Goal: Check status

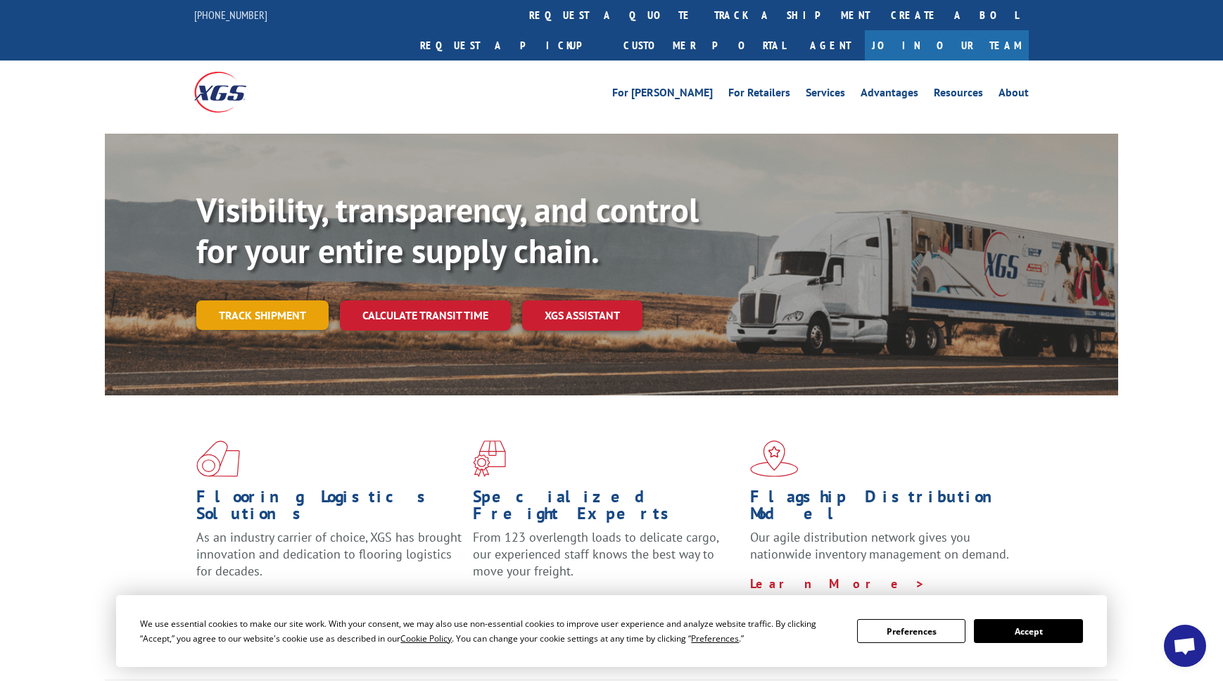
click at [270, 300] on link "Track shipment" at bounding box center [262, 315] width 132 height 30
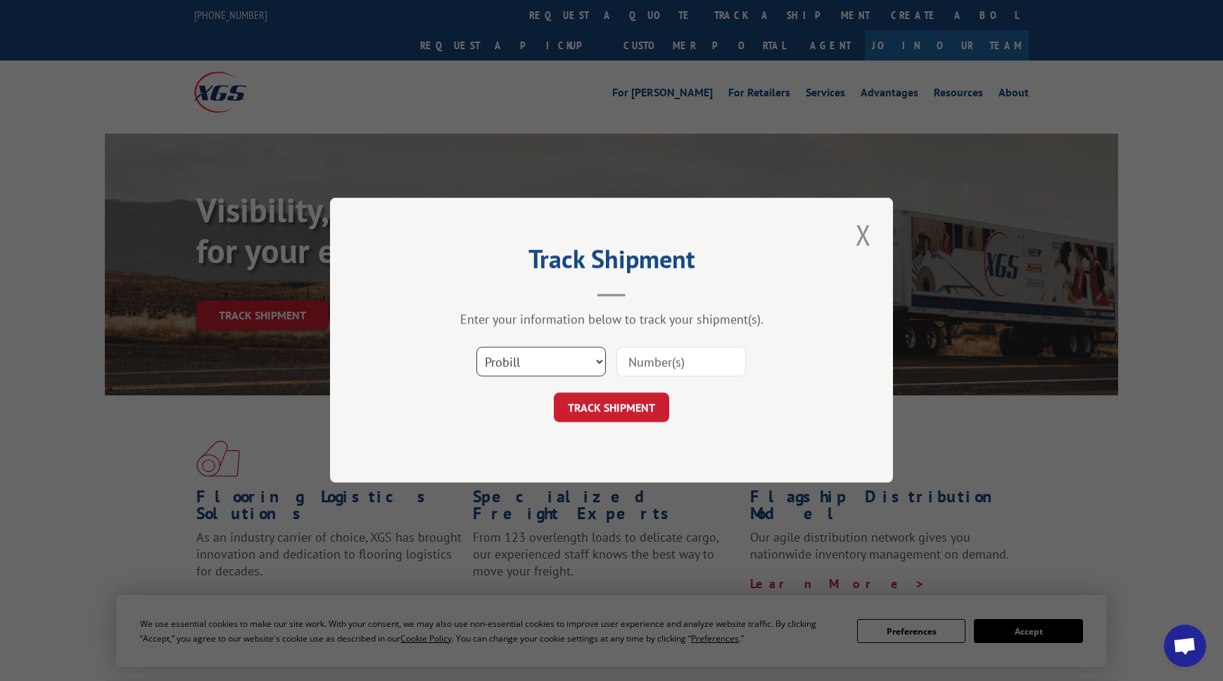
click at [594, 359] on select "Select category... Probill BOL PO" at bounding box center [540, 362] width 129 height 30
drag, startPoint x: 594, startPoint y: 359, endPoint x: 646, endPoint y: 365, distance: 52.4
click at [646, 365] on input at bounding box center [680, 362] width 129 height 30
type input "16900960"
click button "TRACK SHIPMENT" at bounding box center [611, 408] width 115 height 30
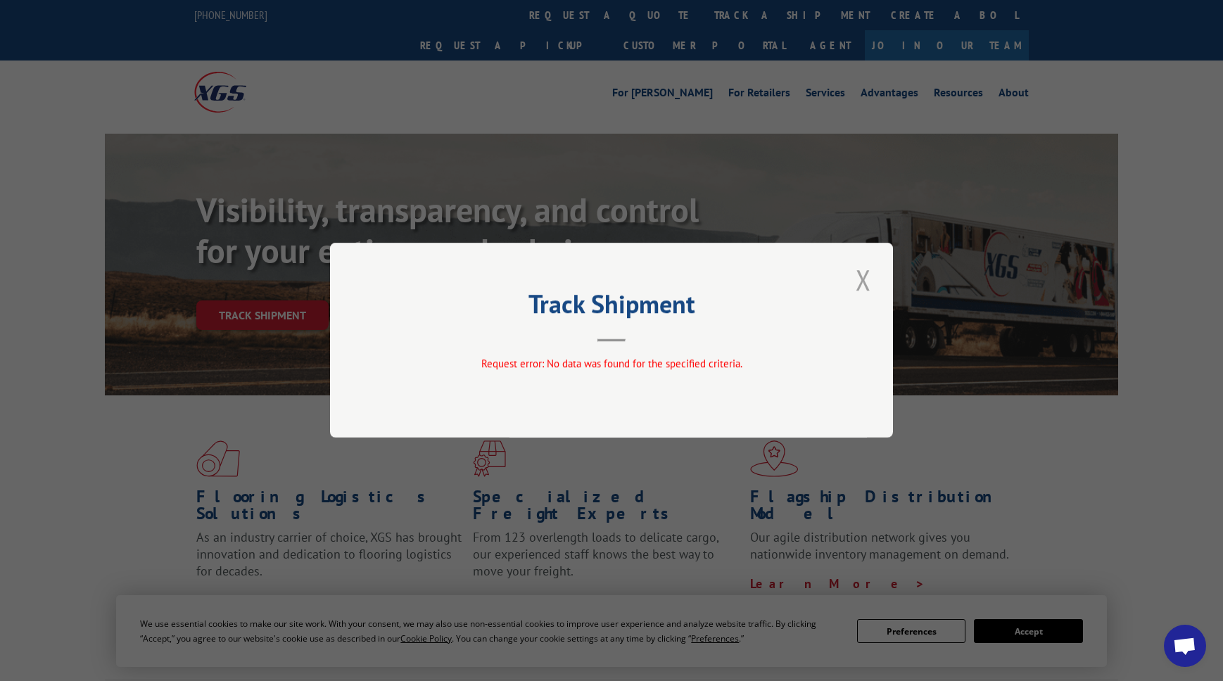
click at [874, 275] on button "Close modal" at bounding box center [863, 279] width 24 height 39
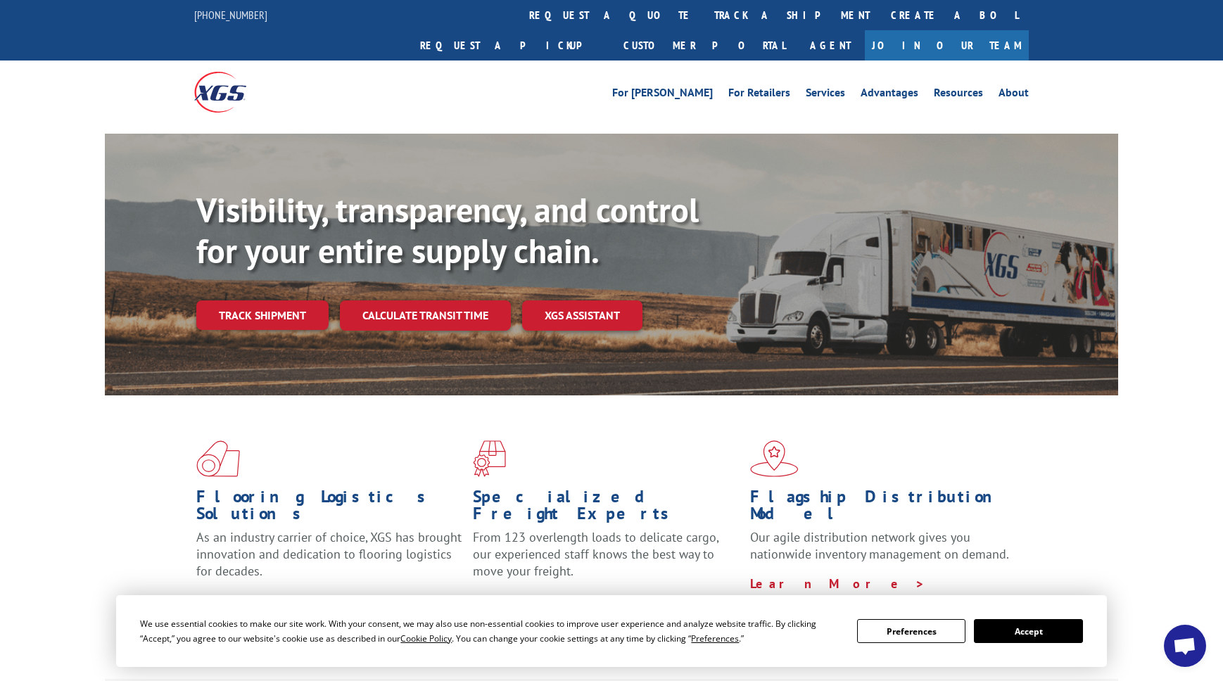
click at [1045, 638] on button "Accept" at bounding box center [1028, 631] width 108 height 24
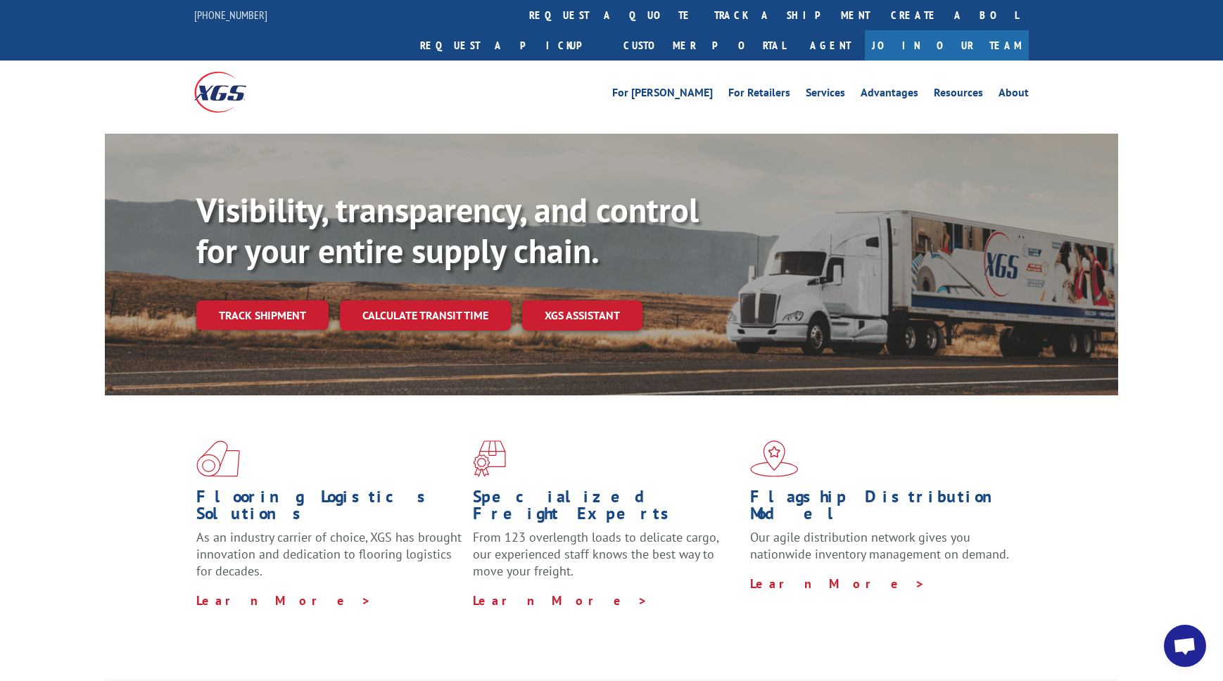
click at [266, 259] on div "Visibility, transparency, and control for your entire supply chain. Track shipm…" at bounding box center [656, 288] width 921 height 196
click at [270, 300] on link "Track shipment" at bounding box center [262, 315] width 132 height 30
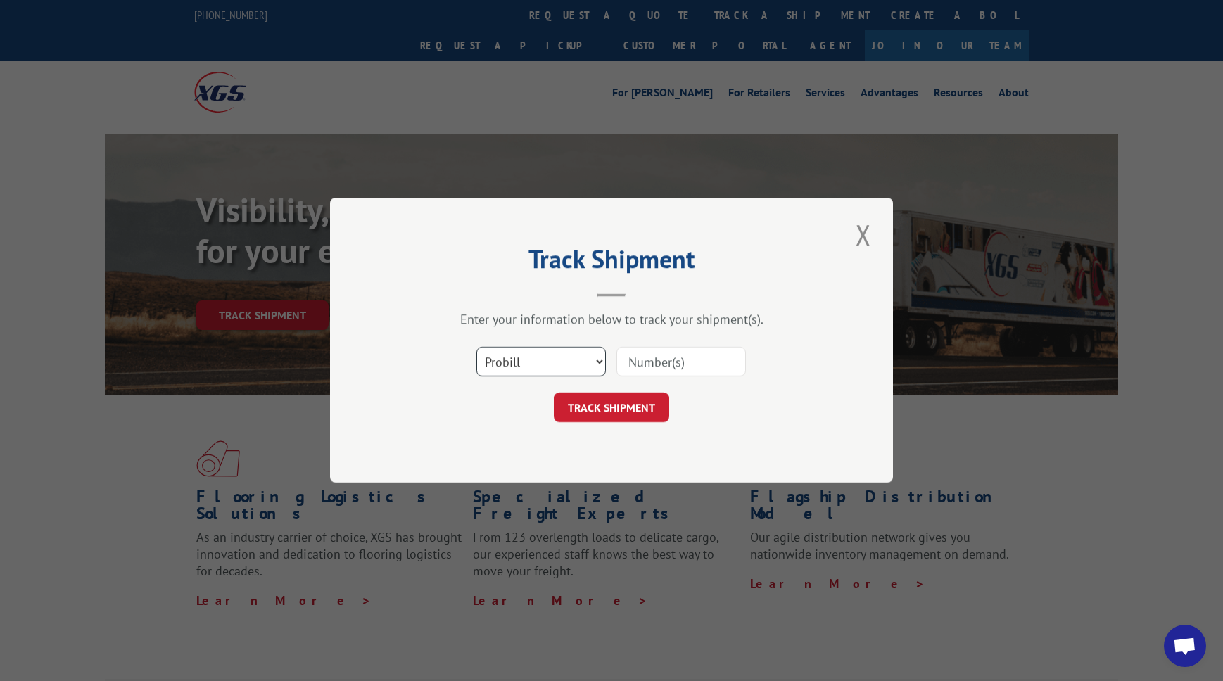
click at [588, 365] on select "Select category... Probill BOL PO" at bounding box center [540, 362] width 129 height 30
select select "bol"
click at [683, 363] on input at bounding box center [680, 362] width 129 height 30
type input "33380856"
click button "TRACK SHIPMENT" at bounding box center [611, 408] width 115 height 30
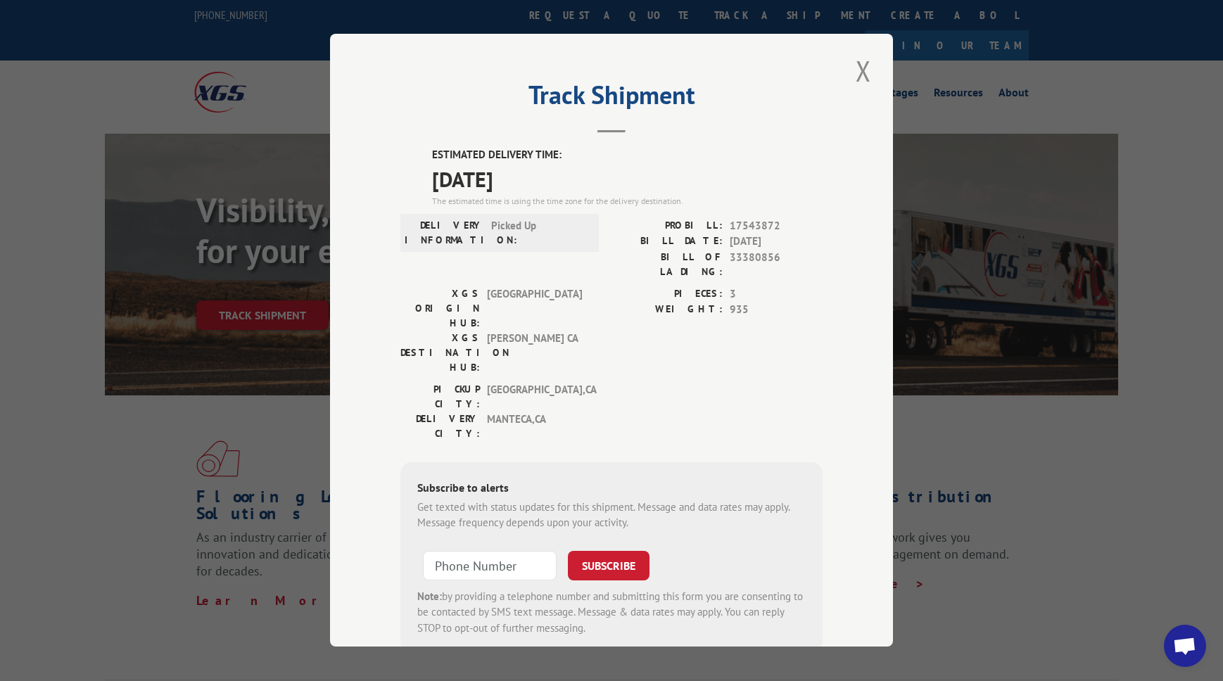
click at [747, 260] on span "33380856" at bounding box center [775, 265] width 93 height 30
copy span "33380856"
click at [860, 49] on div "Track Shipment ESTIMATED DELIVERY TIME: [DATE] The estimated time is using the …" at bounding box center [611, 340] width 563 height 613
click at [860, 70] on button "Close modal" at bounding box center [863, 70] width 24 height 39
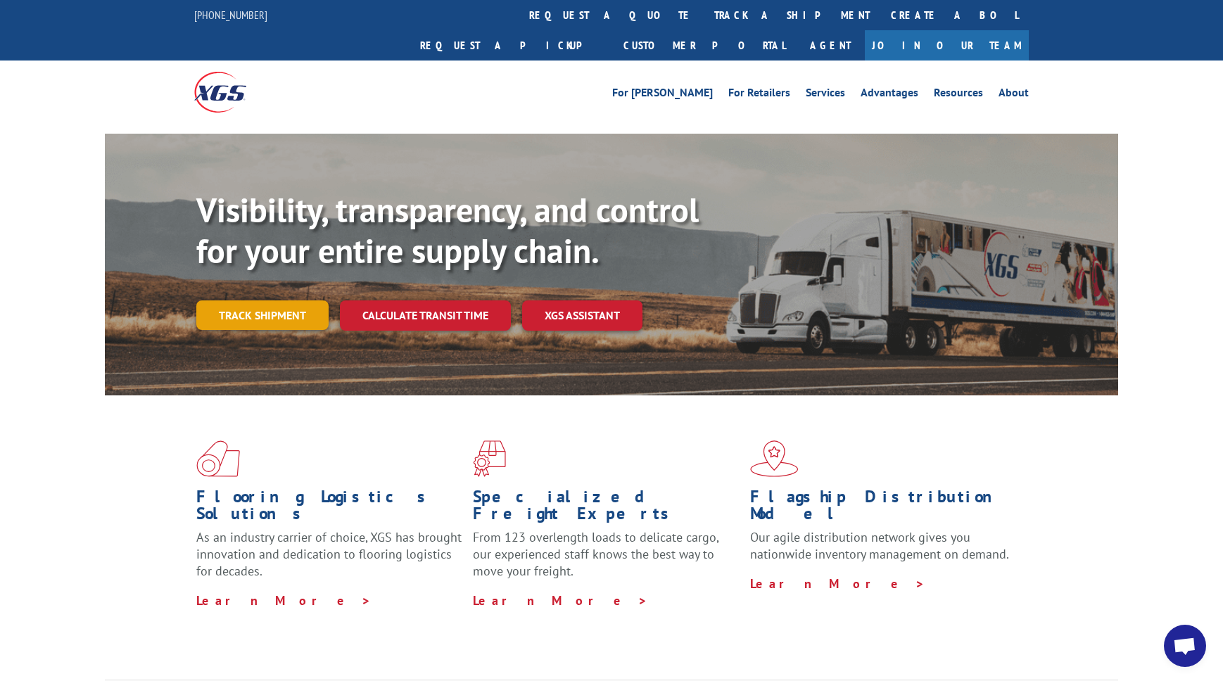
click at [291, 300] on link "Track shipment" at bounding box center [262, 315] width 132 height 30
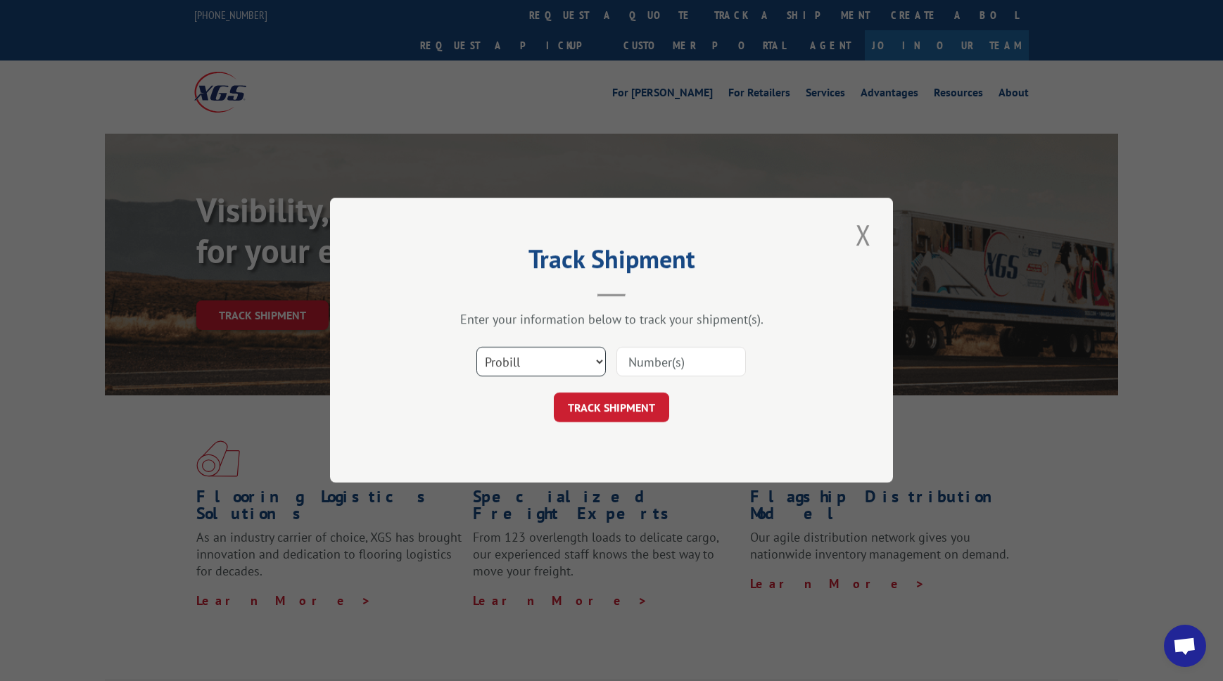
click at [563, 366] on select "Select category... Probill BOL PO" at bounding box center [540, 362] width 129 height 30
select select "bol"
click at [871, 230] on button "Close modal" at bounding box center [863, 234] width 24 height 39
